Goal: Information Seeking & Learning: Learn about a topic

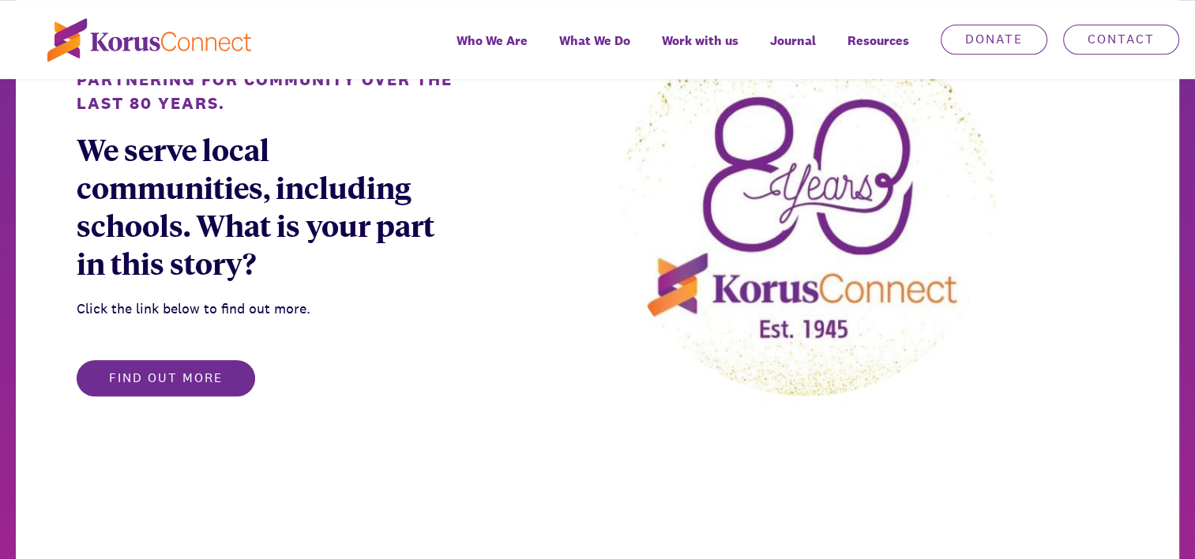
scroll to position [1027, 0]
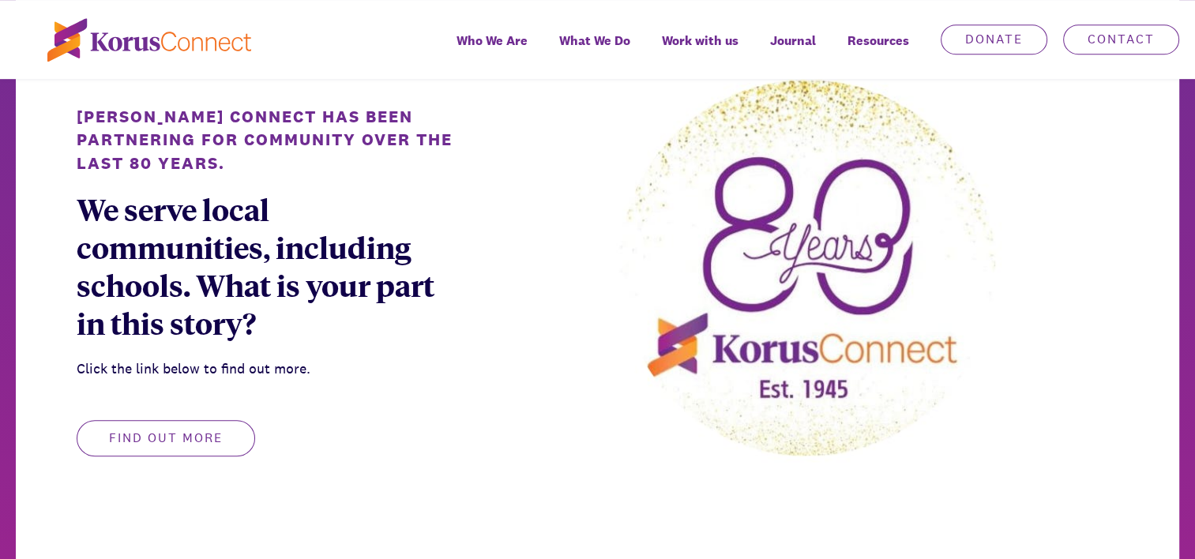
click at [177, 439] on button "Find out more" at bounding box center [166, 438] width 179 height 36
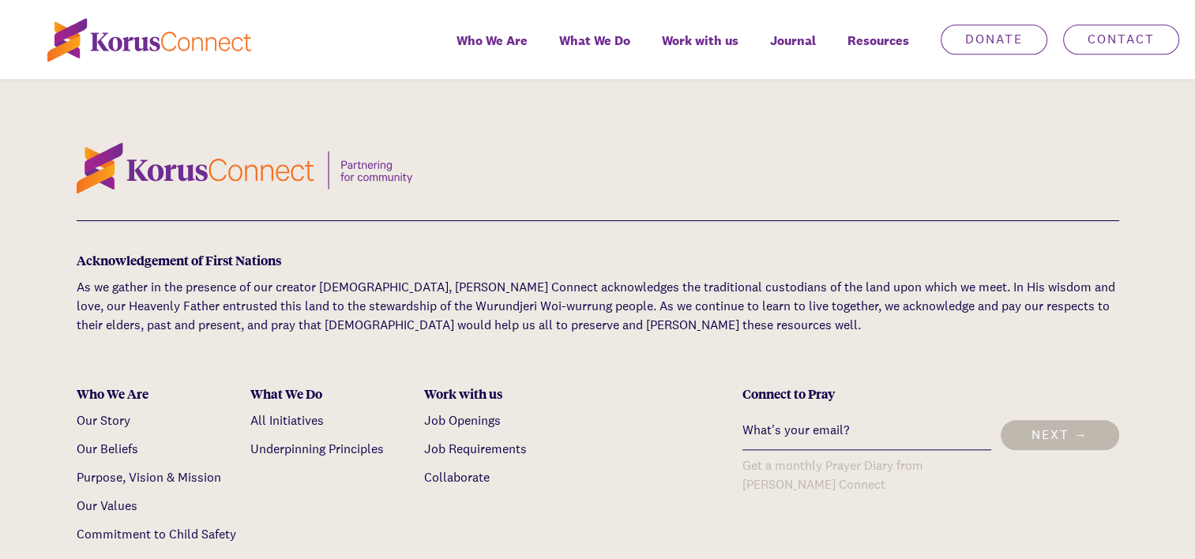
scroll to position [1422, 0]
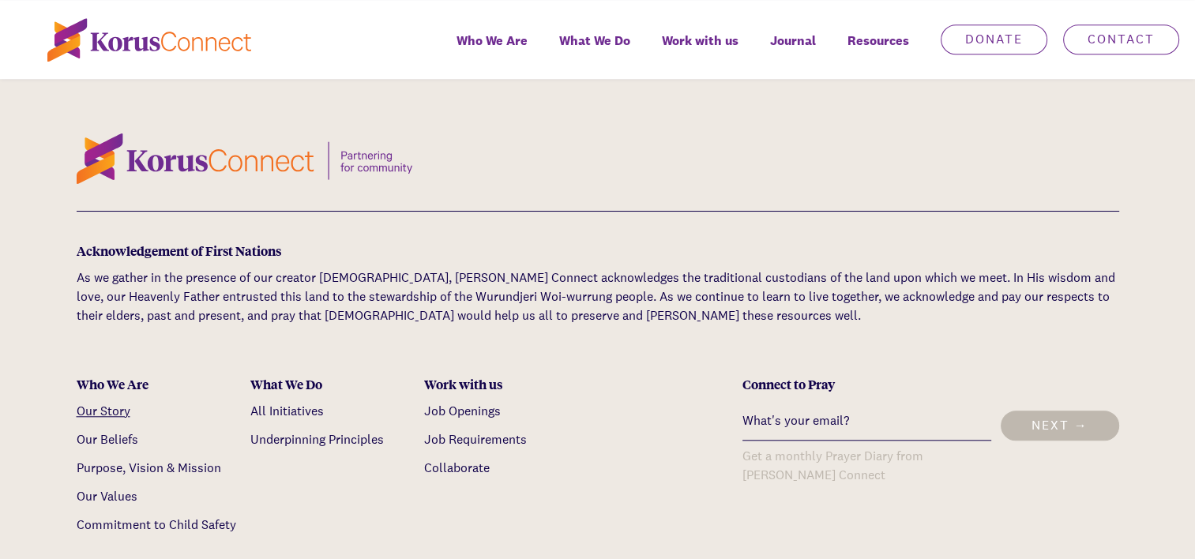
click at [111, 403] on link "Our Story" at bounding box center [104, 411] width 54 height 17
